Goal: Communication & Community: Answer question/provide support

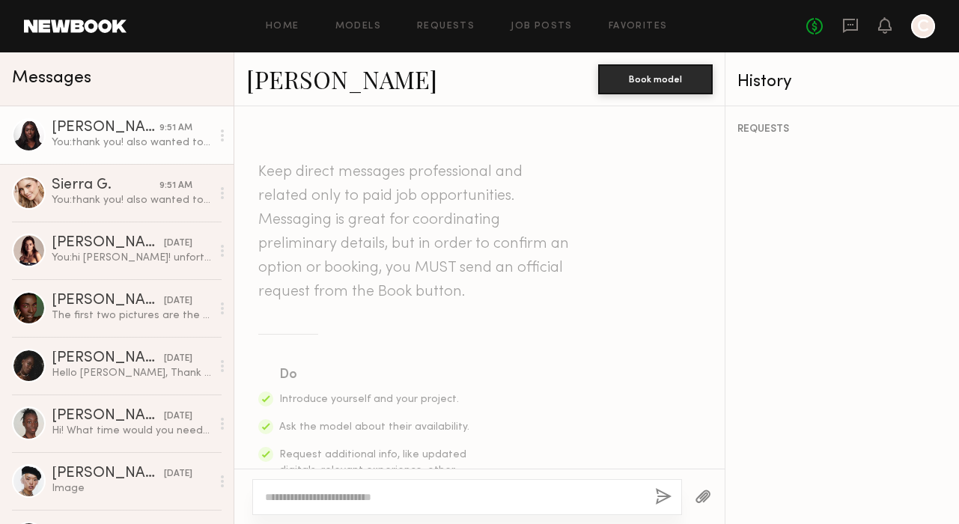
scroll to position [1993, 0]
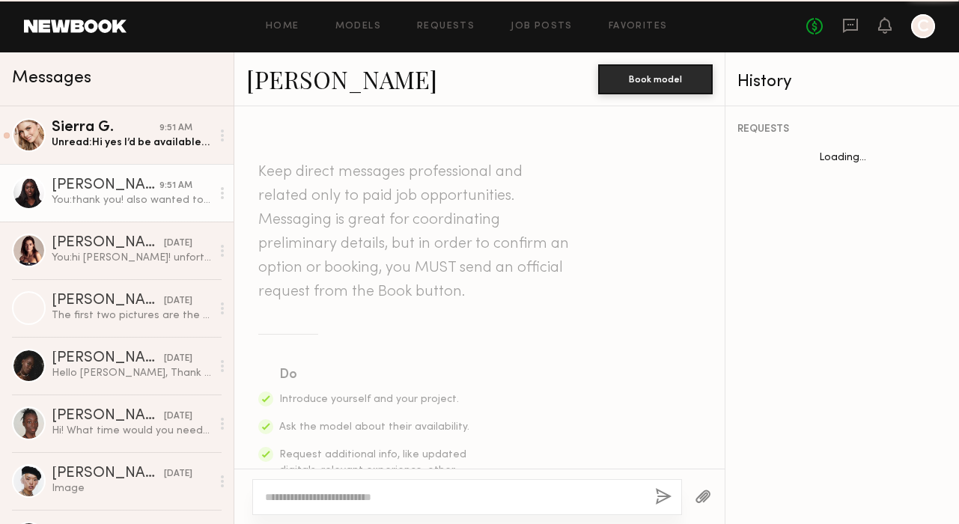
scroll to position [1880, 0]
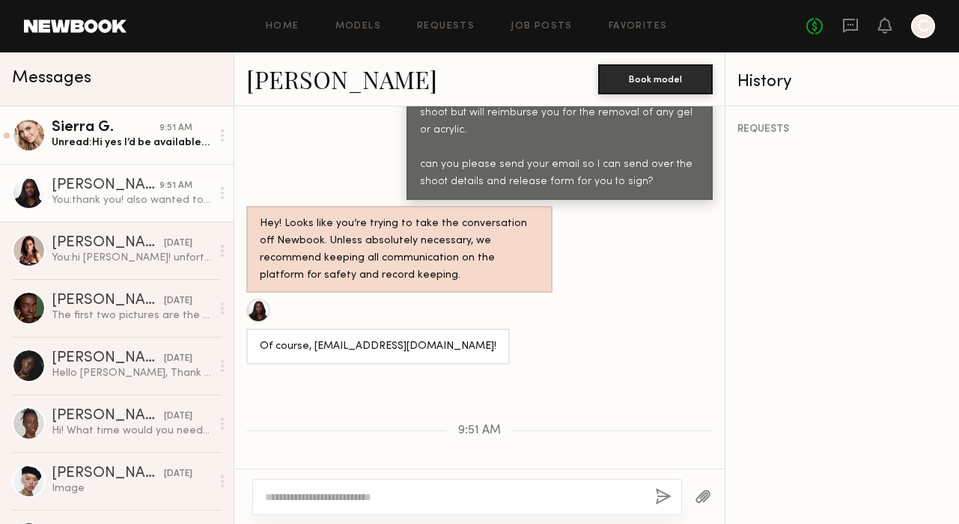
click at [136, 131] on div "Sierra G." at bounding box center [106, 127] width 108 height 15
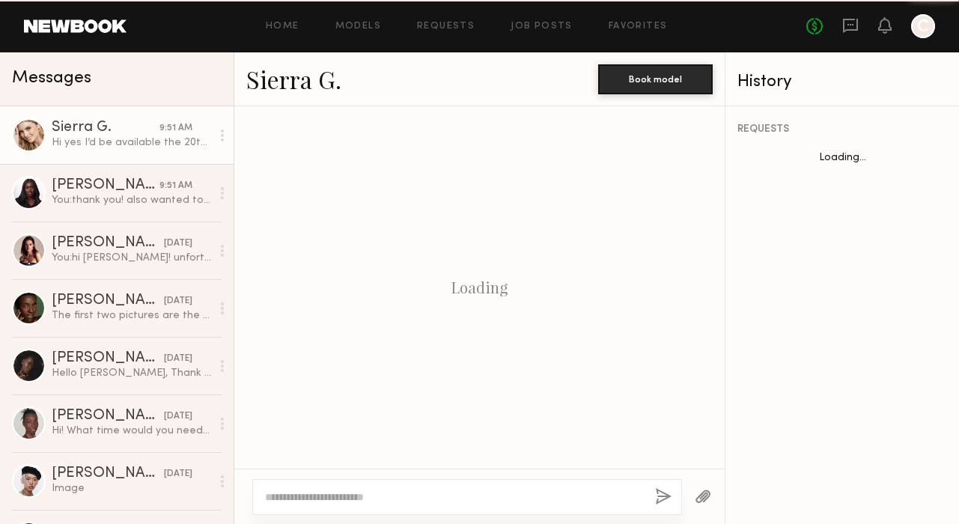
scroll to position [2210, 0]
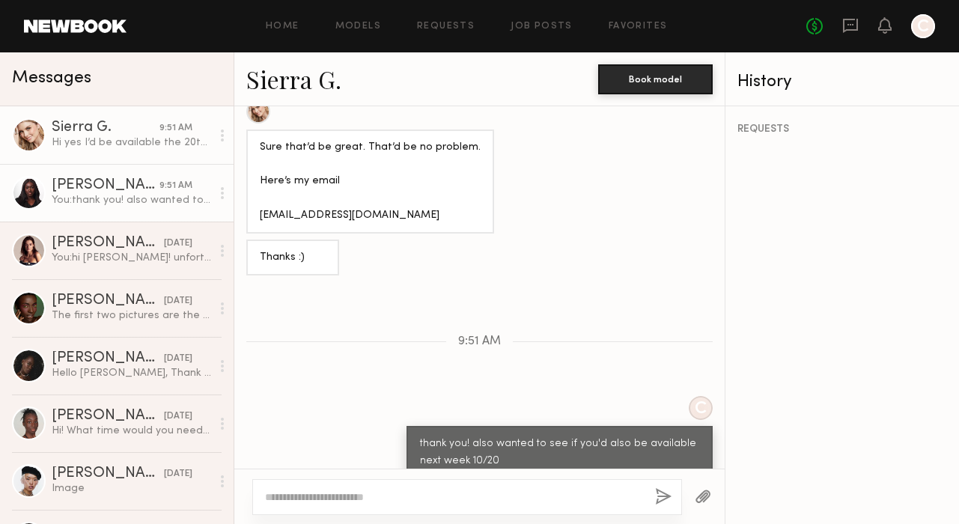
click at [138, 206] on div "You: thank you! also wanted to see if you'd also be available next week 10/20" at bounding box center [131, 200] width 159 height 14
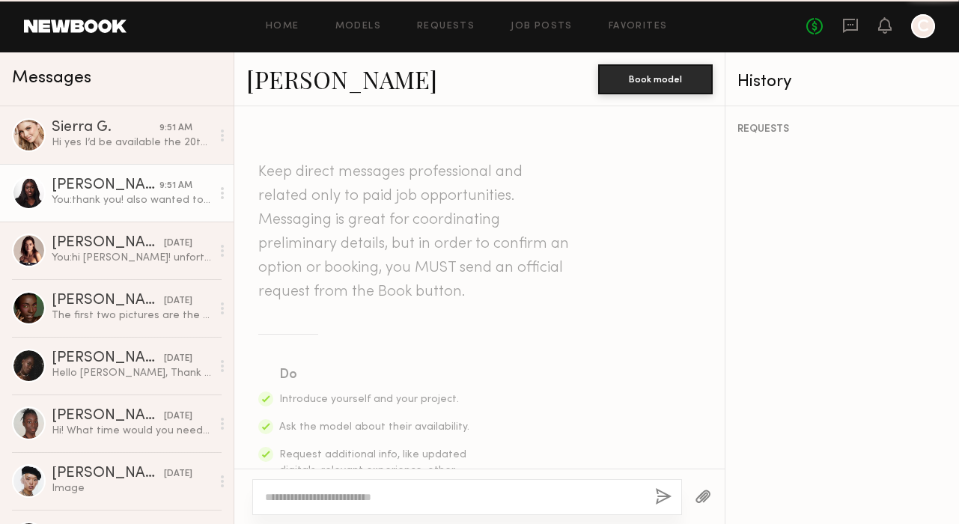
scroll to position [1880, 0]
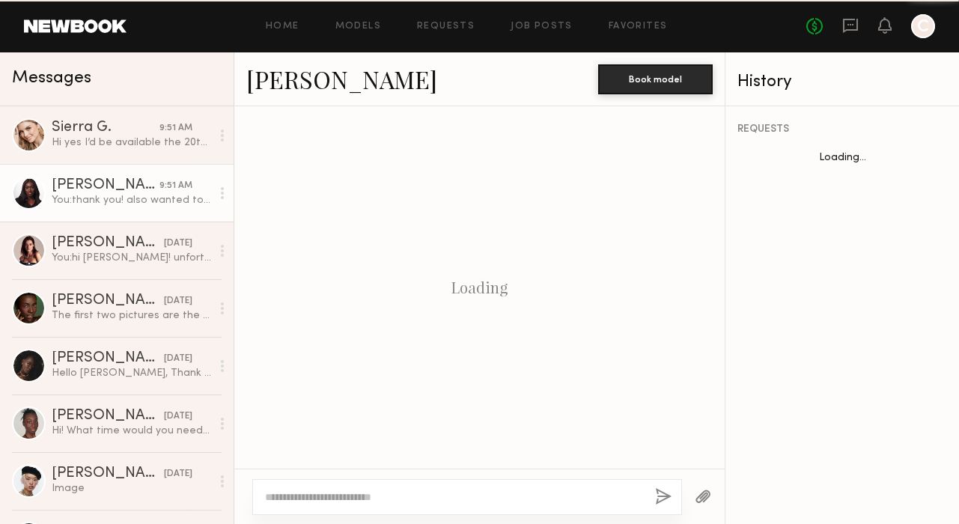
scroll to position [1880, 0]
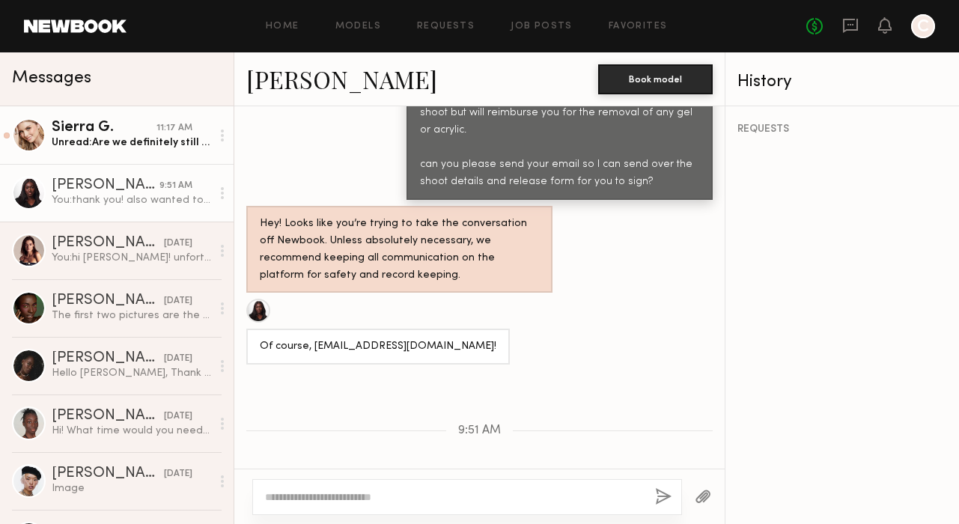
click at [146, 145] on div "Unread: Are we definitely still shooting tomorrow?" at bounding box center [131, 142] width 159 height 14
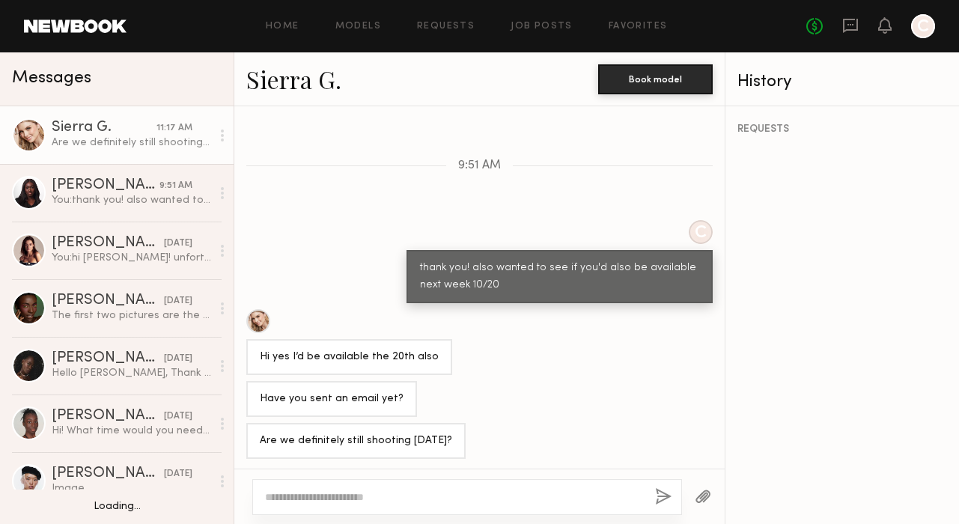
scroll to position [3, 0]
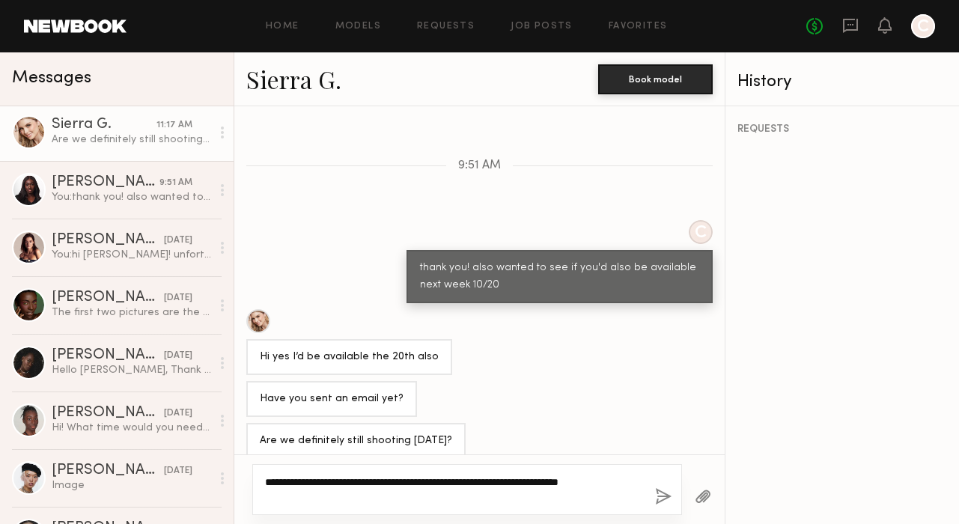
type textarea "**********"
click at [661, 495] on button "button" at bounding box center [663, 497] width 16 height 19
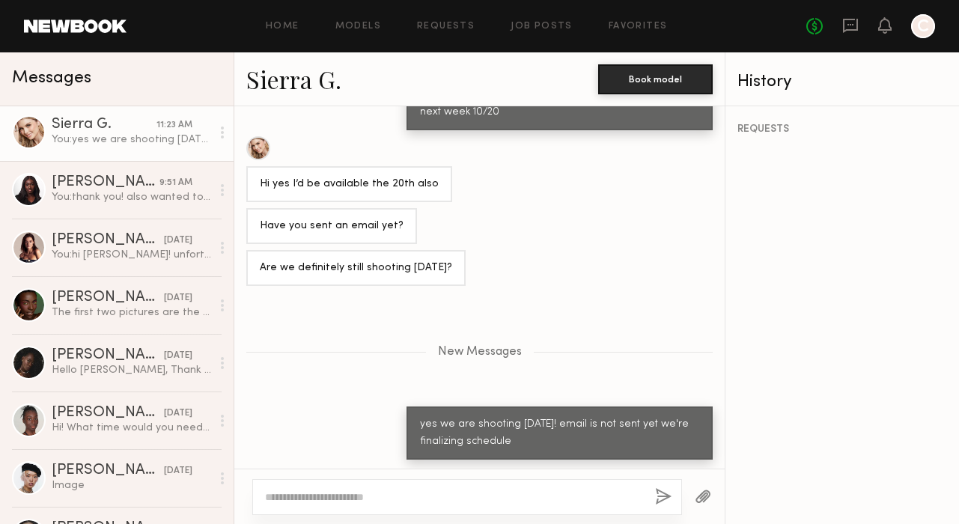
scroll to position [1666, 0]
